Goal: Transaction & Acquisition: Book appointment/travel/reservation

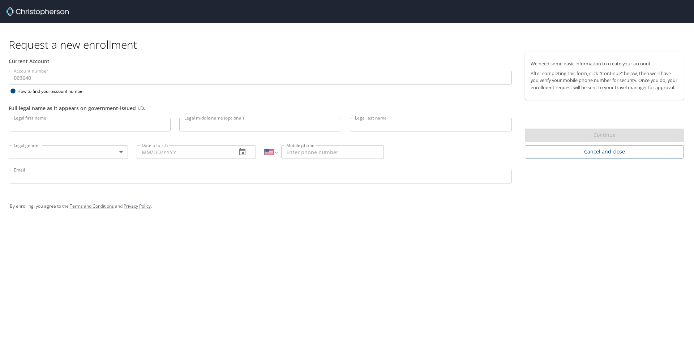
select select "US"
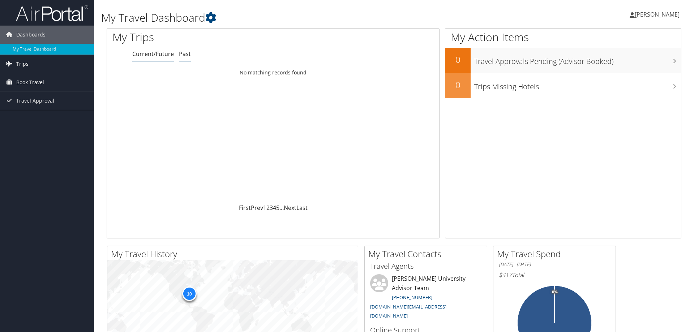
click at [185, 56] on link "Past" at bounding box center [185, 54] width 12 height 8
click at [157, 53] on link "Current/Future" at bounding box center [153, 54] width 42 height 8
click at [32, 84] on span "Book Travel" at bounding box center [30, 82] width 28 height 18
click at [75, 101] on link "Agent Booking Request" at bounding box center [47, 96] width 94 height 11
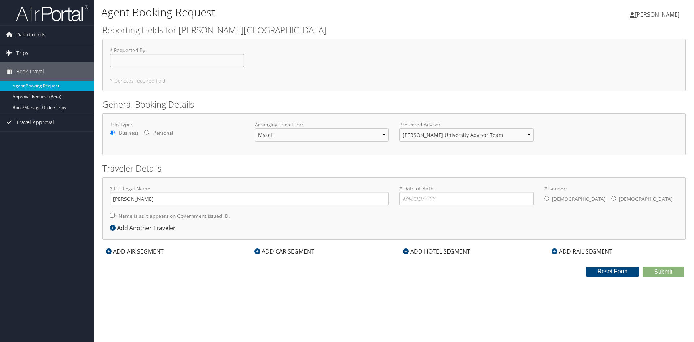
click at [188, 63] on input "* Requested By : Required" at bounding box center [177, 60] width 134 height 13
click at [399, 128] on select "[PERSON_NAME] University Advisor Team" at bounding box center [466, 134] width 134 height 13
drag, startPoint x: 491, startPoint y: 140, endPoint x: 496, endPoint y: 110, distance: 30.5
click at [496, 110] on h2 "General Booking Details" at bounding box center [394, 104] width 584 height 12
click at [35, 35] on span "Dashboards" at bounding box center [30, 35] width 29 height 18
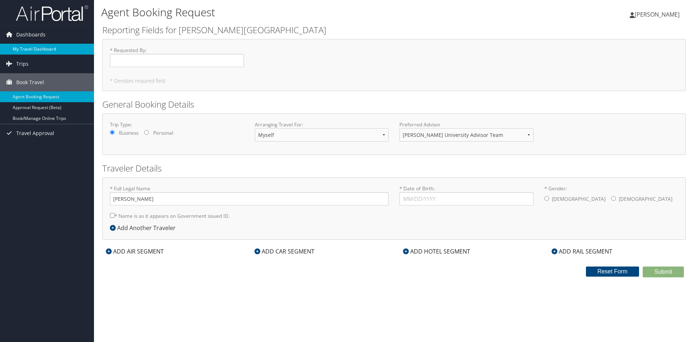
click at [31, 52] on link "My Travel Dashboard" at bounding box center [47, 49] width 94 height 11
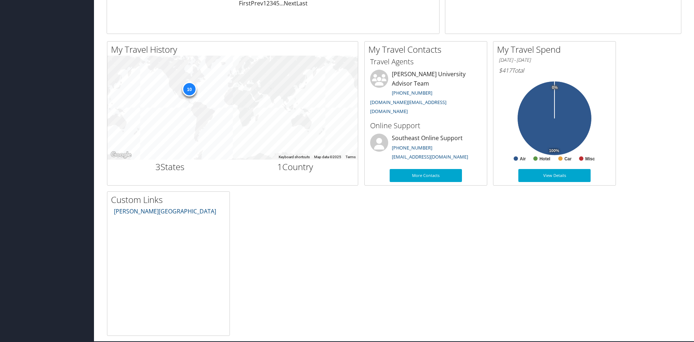
scroll to position [205, 0]
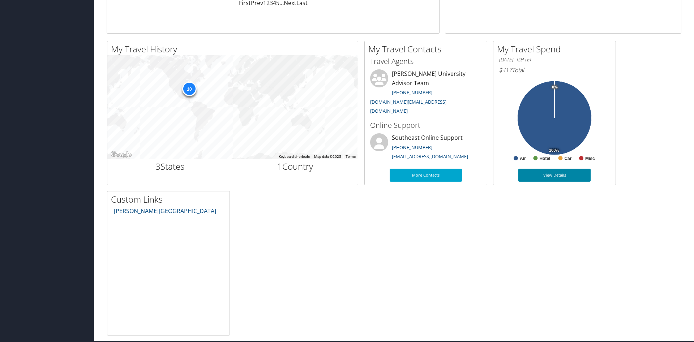
click at [558, 174] on link "View Details" at bounding box center [554, 175] width 72 height 13
